Goal: Transaction & Acquisition: Purchase product/service

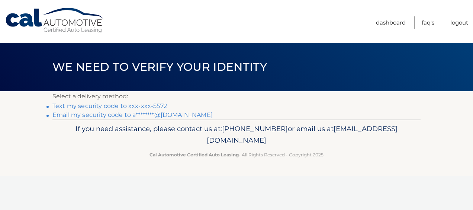
click at [124, 105] on link "Text my security code to xxx-xxx-5572" at bounding box center [109, 105] width 114 height 7
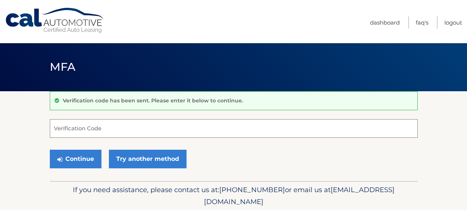
click at [120, 129] on input "Verification Code" at bounding box center [234, 128] width 368 height 19
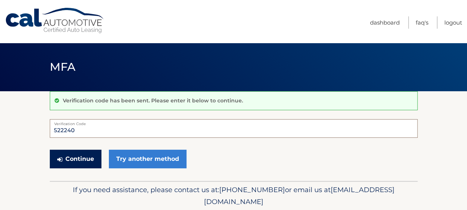
type input "522240"
click at [71, 159] on button "Continue" at bounding box center [76, 158] width 52 height 19
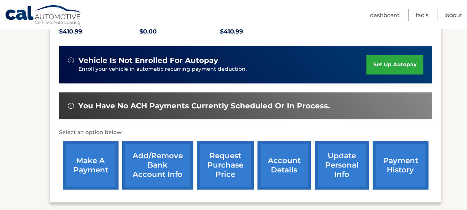
scroll to position [186, 0]
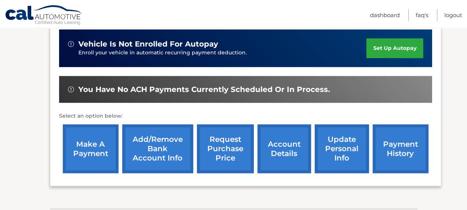
click at [97, 149] on link "make a payment" at bounding box center [91, 148] width 56 height 49
click at [87, 149] on link "make a payment" at bounding box center [91, 148] width 56 height 49
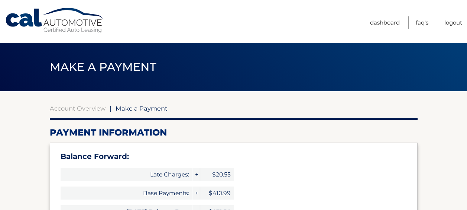
select select "ZWQzNWNmMDItMjk0NC00NzZhLWJlYjYtM2NhOTk3Yjg2MjM4"
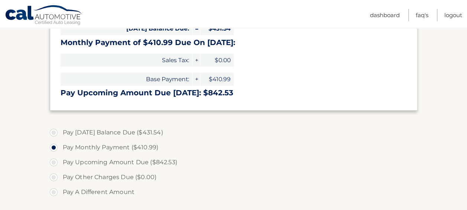
scroll to position [223, 0]
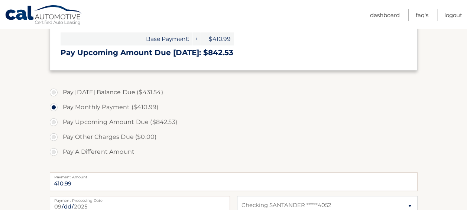
click at [52, 122] on label "Pay Upcoming Amount Due ($842.53)" at bounding box center [234, 121] width 368 height 15
click at [53, 122] on input "Pay Upcoming Amount Due ($842.53)" at bounding box center [56, 120] width 7 height 12
radio input "true"
type input "842.53"
click at [55, 121] on label "Pay Upcoming Amount Due ($842.53)" at bounding box center [234, 121] width 368 height 15
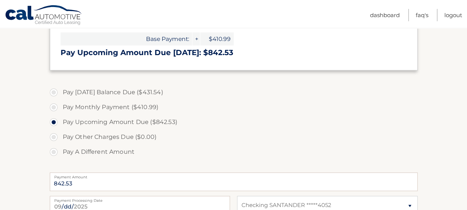
click at [55, 121] on input "Pay Upcoming Amount Due ($842.53)" at bounding box center [56, 120] width 7 height 12
click at [55, 121] on label "Pay Upcoming Amount Due ($842.53)" at bounding box center [234, 121] width 368 height 15
click at [55, 121] on input "Pay Upcoming Amount Due ($842.53)" at bounding box center [56, 120] width 7 height 12
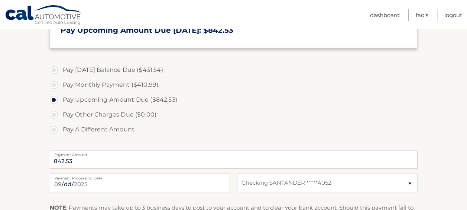
scroll to position [260, 0]
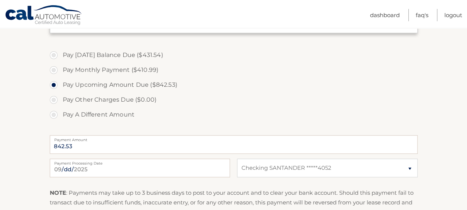
click at [53, 82] on label "Pay Upcoming Amount Due ($842.53)" at bounding box center [234, 84] width 368 height 15
click at [53, 82] on input "Pay Upcoming Amount Due ($842.53)" at bounding box center [56, 83] width 7 height 12
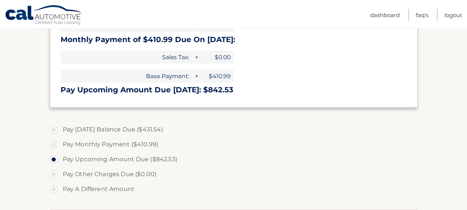
scroll to position [223, 0]
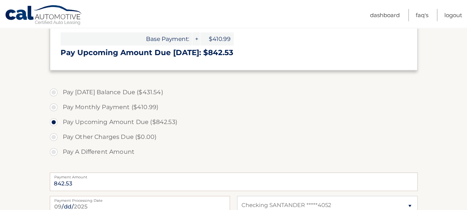
click at [53, 106] on label "Pay Monthly Payment ($410.99)" at bounding box center [234, 107] width 368 height 15
click at [53, 106] on input "Pay Monthly Payment ($410.99)" at bounding box center [56, 106] width 7 height 12
radio input "true"
type input "410.99"
click at [54, 119] on label "Pay Upcoming Amount Due ($842.53)" at bounding box center [234, 121] width 368 height 15
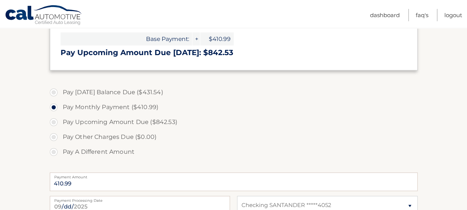
click at [54, 119] on input "Pay Upcoming Amount Due ($842.53)" at bounding box center [56, 120] width 7 height 12
radio input "true"
type input "842.53"
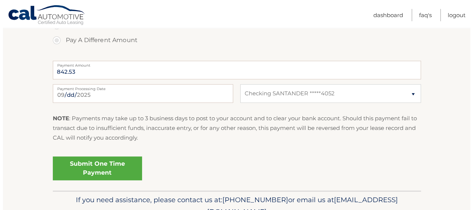
scroll to position [371, 0]
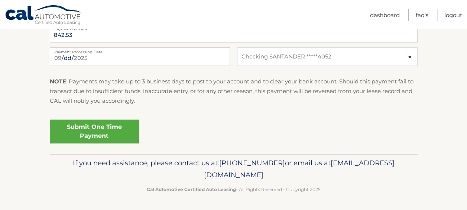
click at [97, 135] on link "Submit One Time Payment" at bounding box center [94, 131] width 89 height 24
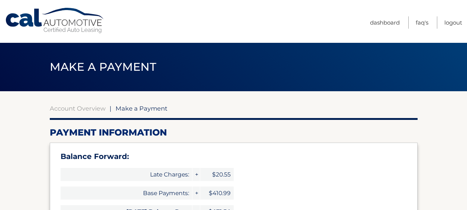
select select "ZWQzNWNmMDItMjk0NC00NzZhLWJlYjYtM2NhOTk3Yjg2MjM4"
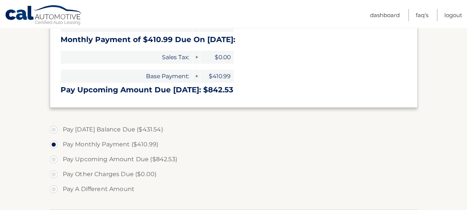
scroll to position [223, 0]
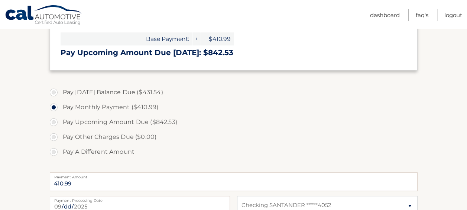
click at [53, 122] on label "Pay Upcoming Amount Due ($842.53)" at bounding box center [234, 121] width 368 height 15
click at [53, 122] on input "Pay Upcoming Amount Due ($842.53)" at bounding box center [56, 120] width 7 height 12
radio input "true"
type input "842.53"
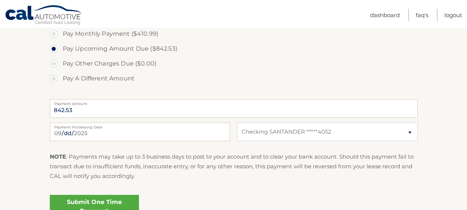
scroll to position [297, 0]
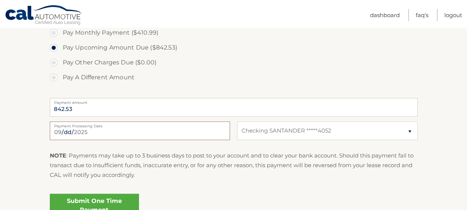
click at [71, 134] on input "2025-09-09" at bounding box center [140, 130] width 180 height 19
type input "2025-09-23"
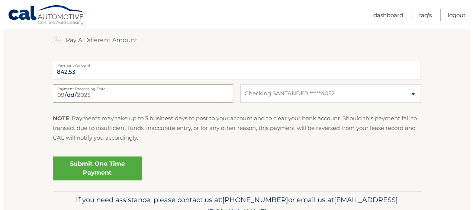
scroll to position [371, 0]
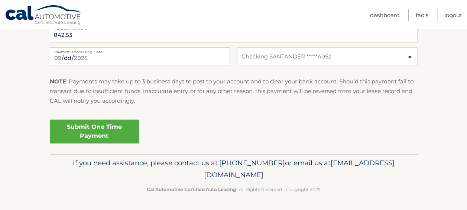
click at [100, 132] on link "Submit One Time Payment" at bounding box center [94, 131] width 89 height 24
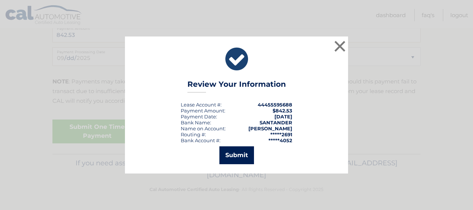
click at [236, 155] on button "Submit" at bounding box center [236, 155] width 35 height 18
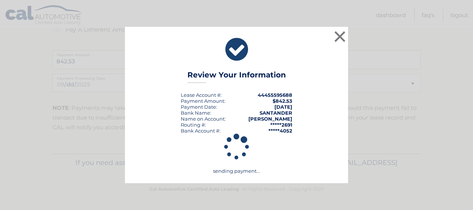
scroll to position [344, 0]
click at [287, 160] on div "sending payment..." at bounding box center [236, 153] width 204 height 40
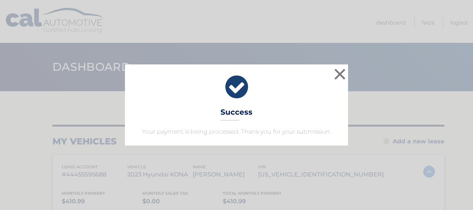
click at [240, 89] on icon at bounding box center [236, 87] width 204 height 27
